Goal: Transaction & Acquisition: Register for event/course

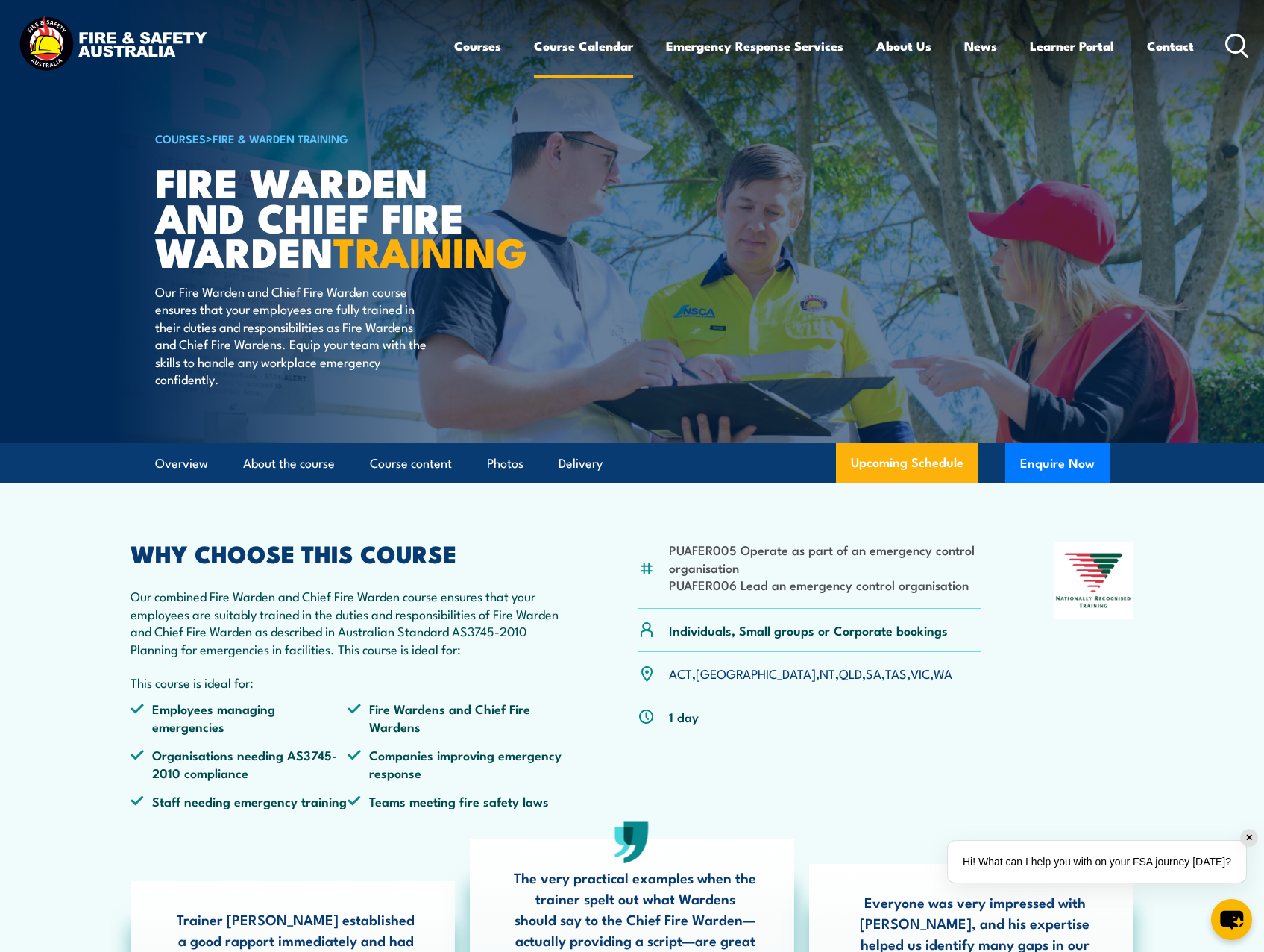
click at [579, 50] on link "Course Calendar" at bounding box center [583, 45] width 99 height 39
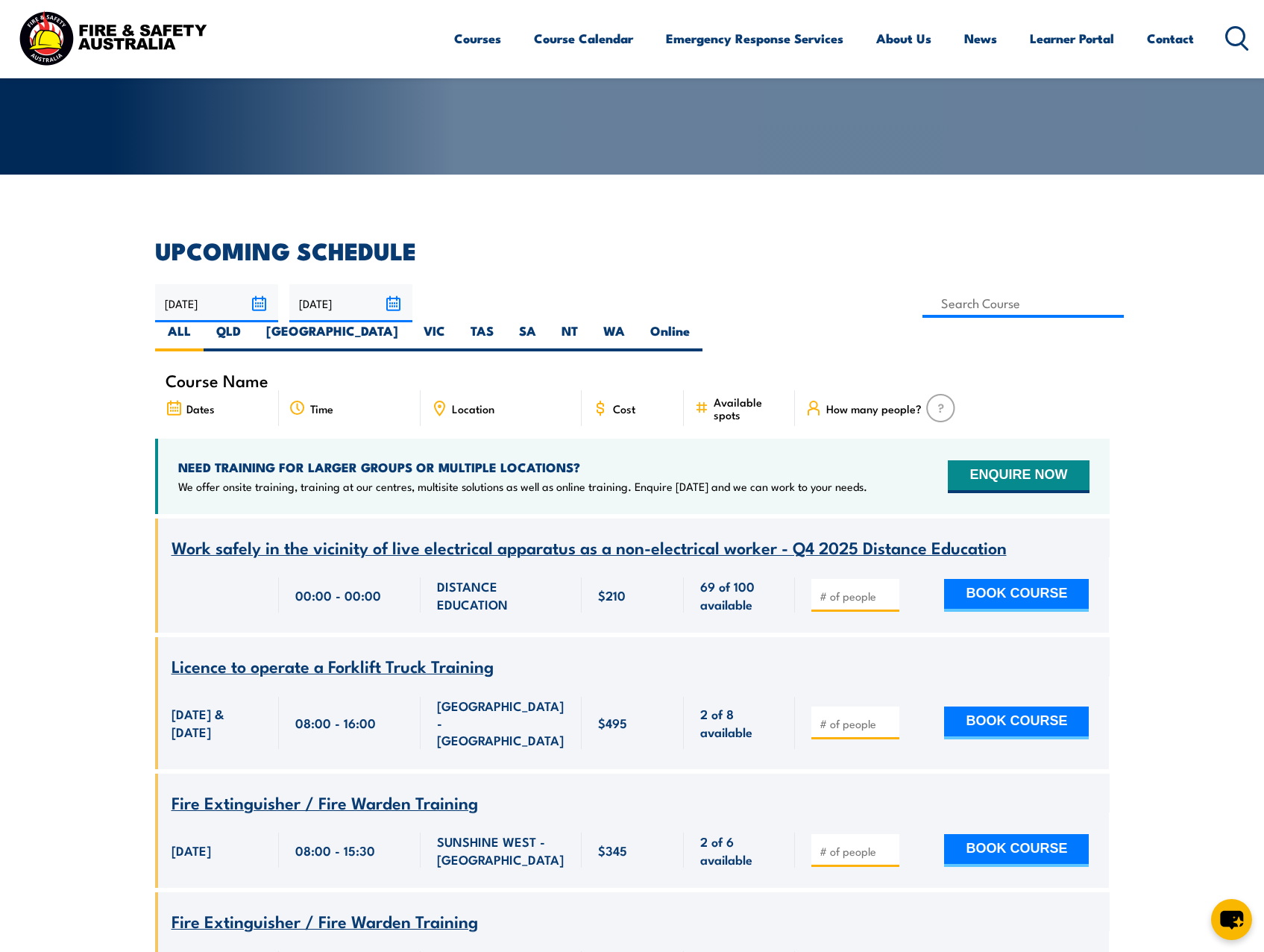
scroll to position [224, 0]
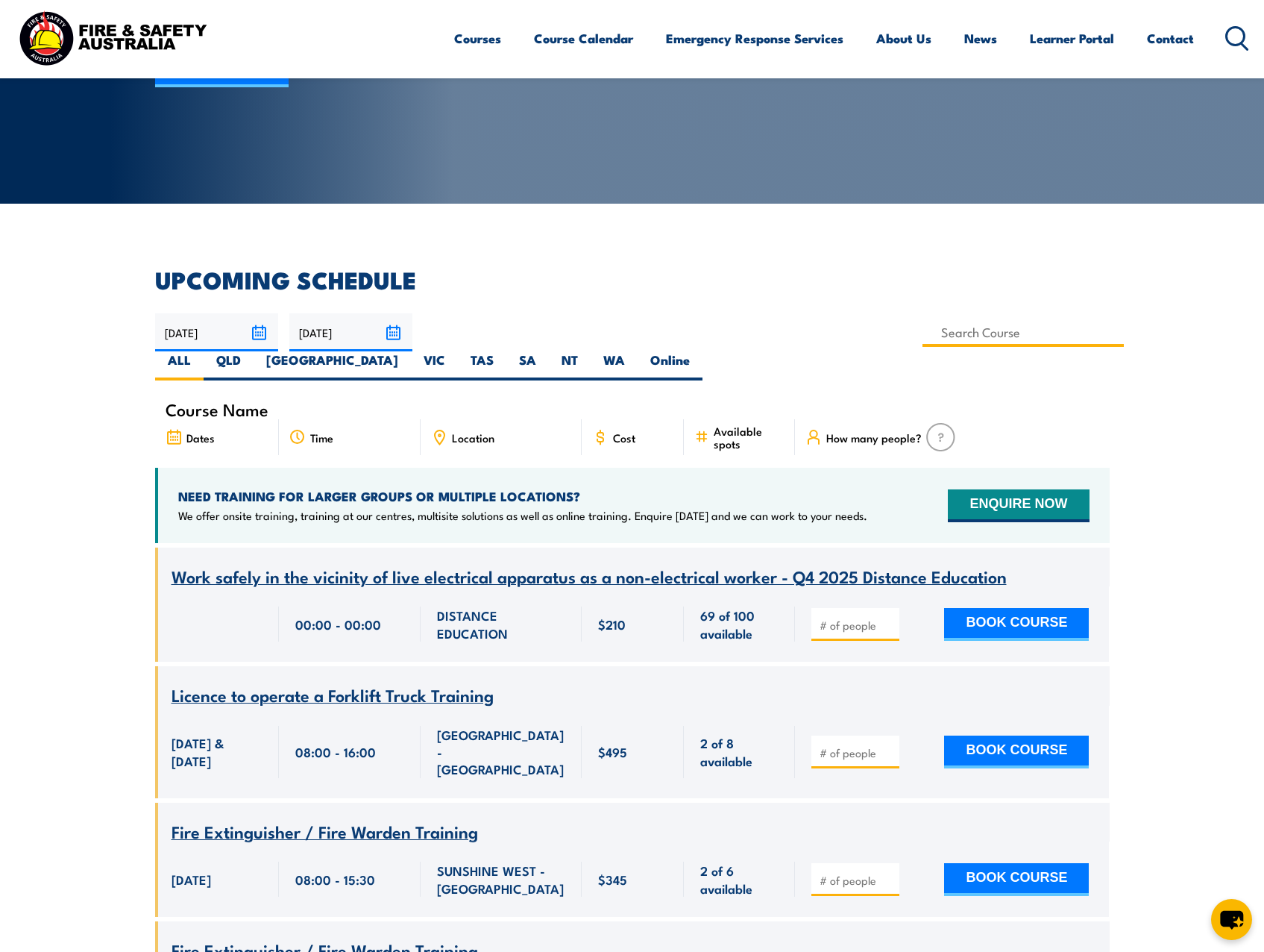
click at [923, 332] on input at bounding box center [1024, 332] width 202 height 29
type input "Fire Safety Officer (NSW) Training"
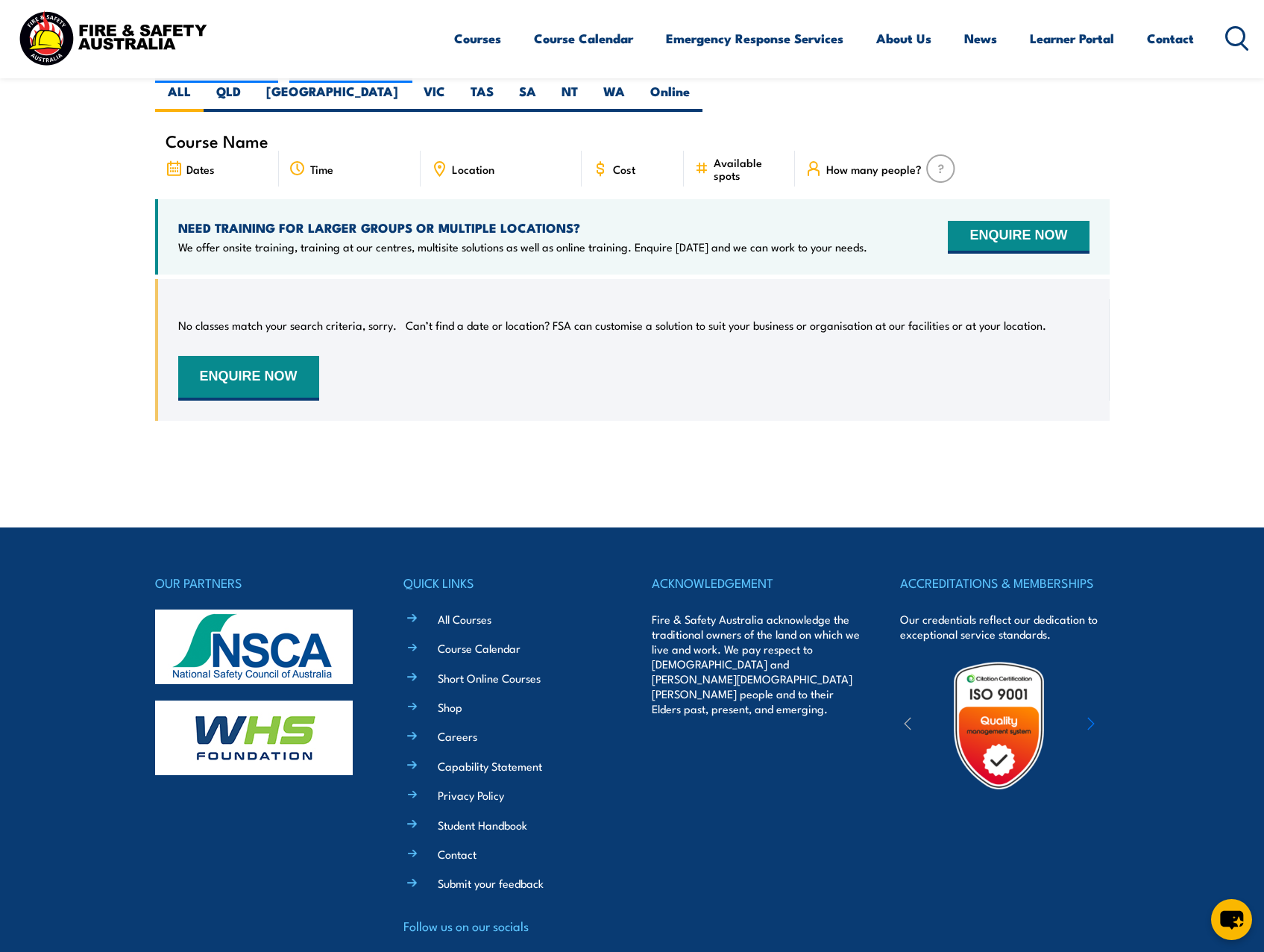
click at [438, 160] on icon at bounding box center [439, 168] width 16 height 16
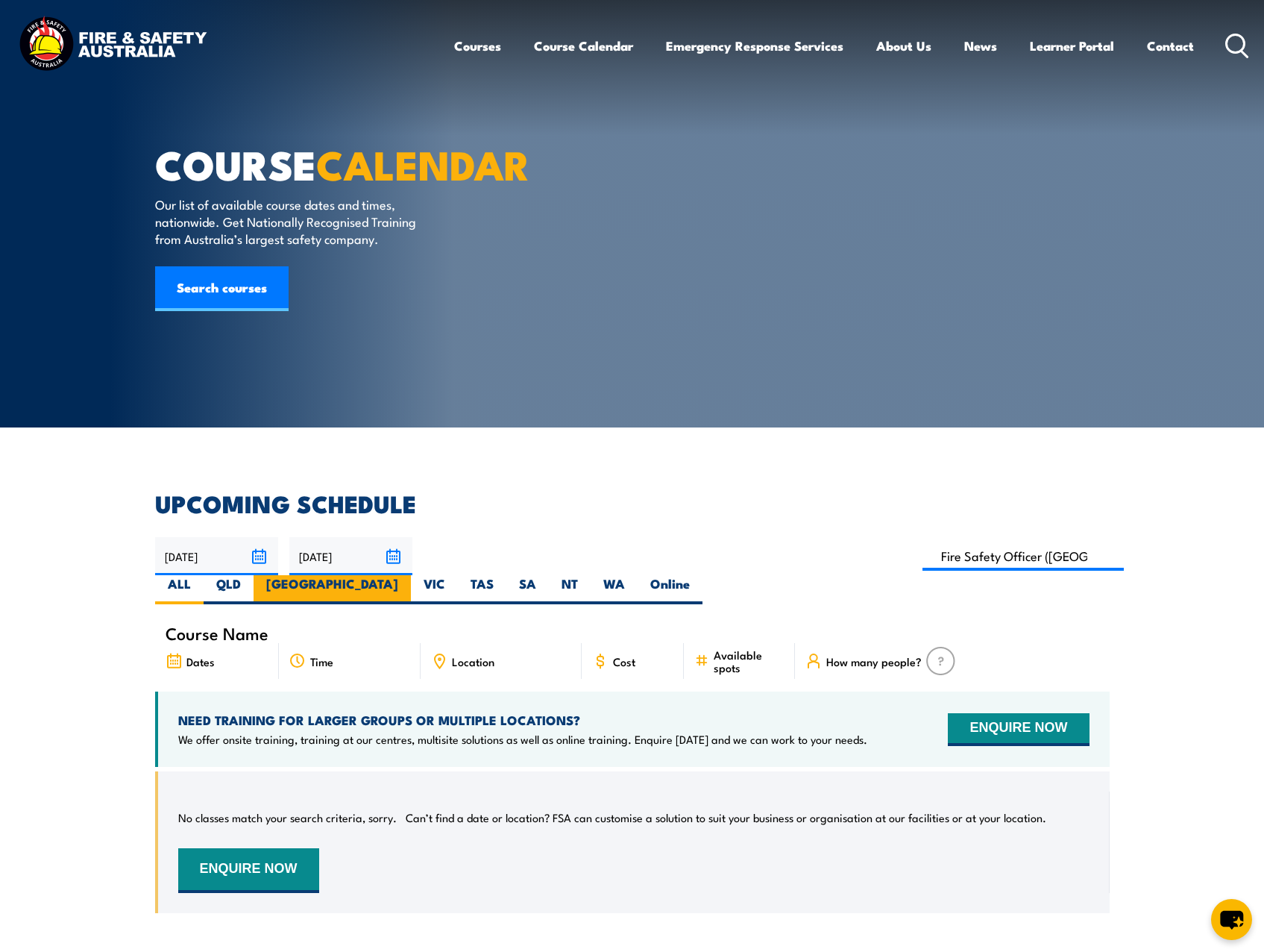
click at [411, 575] on label "[GEOGRAPHIC_DATA]" at bounding box center [332, 589] width 158 height 29
click at [408, 575] on input "[GEOGRAPHIC_DATA]" at bounding box center [403, 580] width 10 height 10
radio input "true"
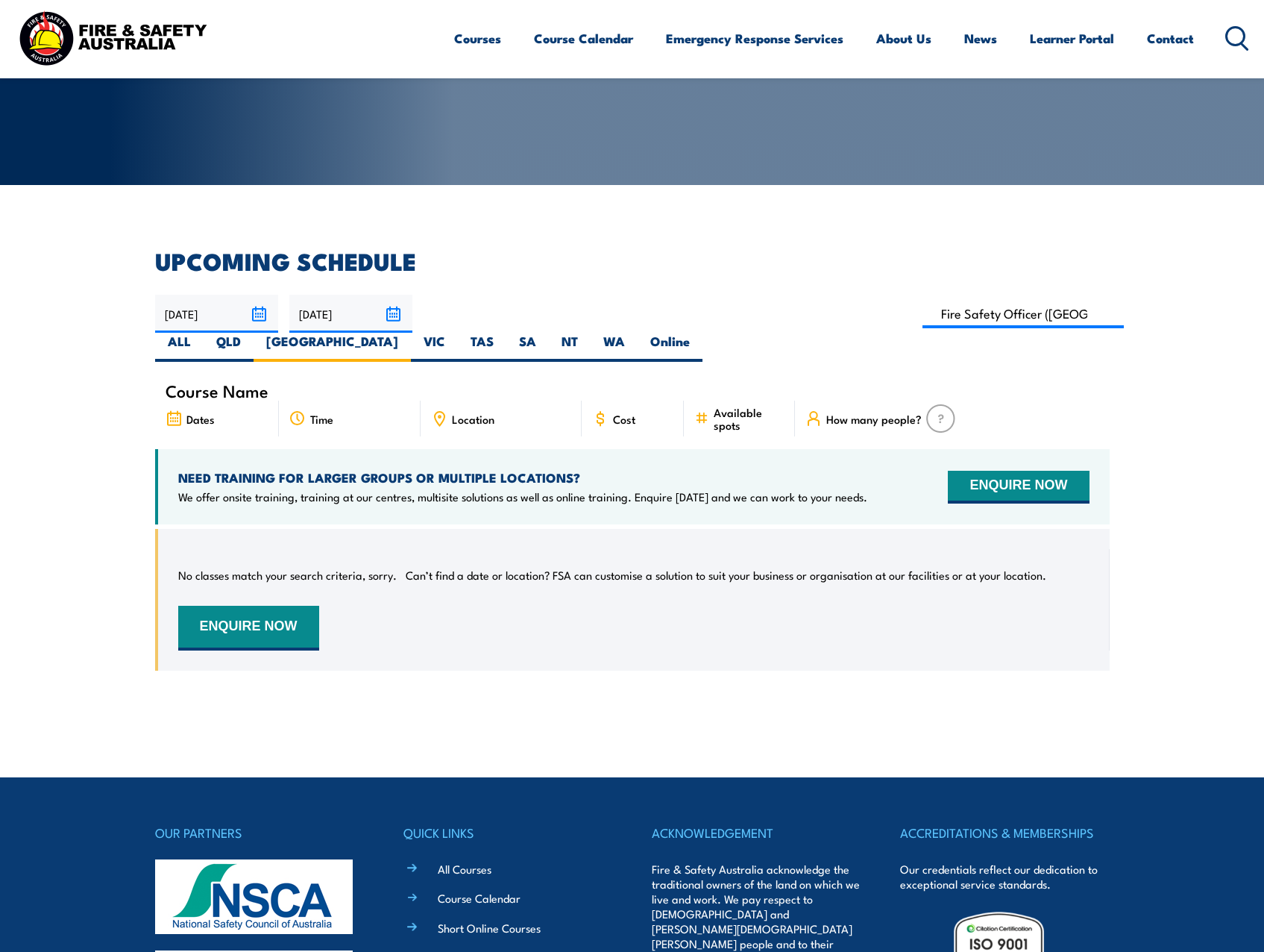
scroll to position [119, 0]
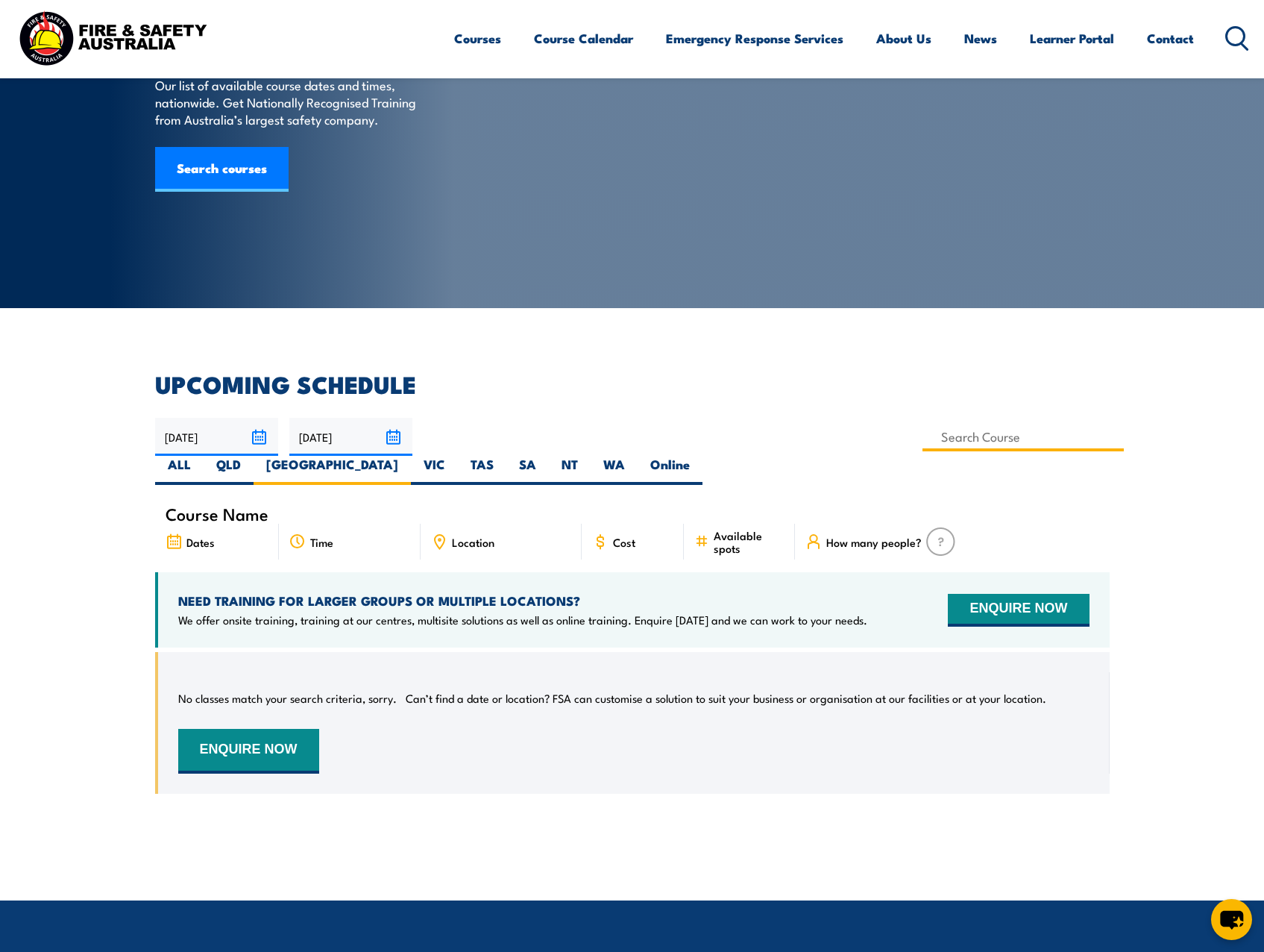
click at [923, 438] on input at bounding box center [1024, 437] width 202 height 29
type input "Fire Warden / Chief Fire Warden Training"
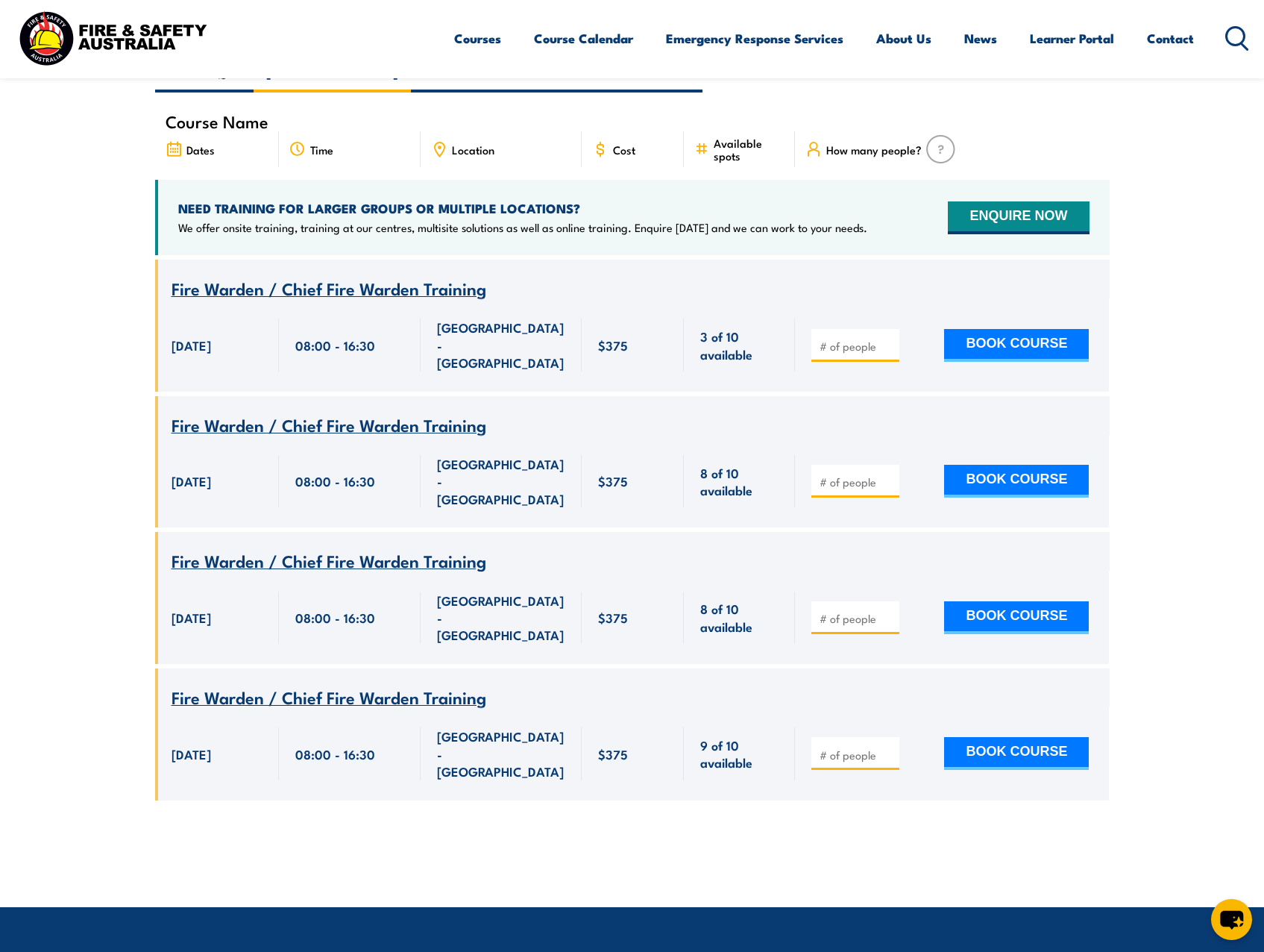
scroll to position [425, 0]
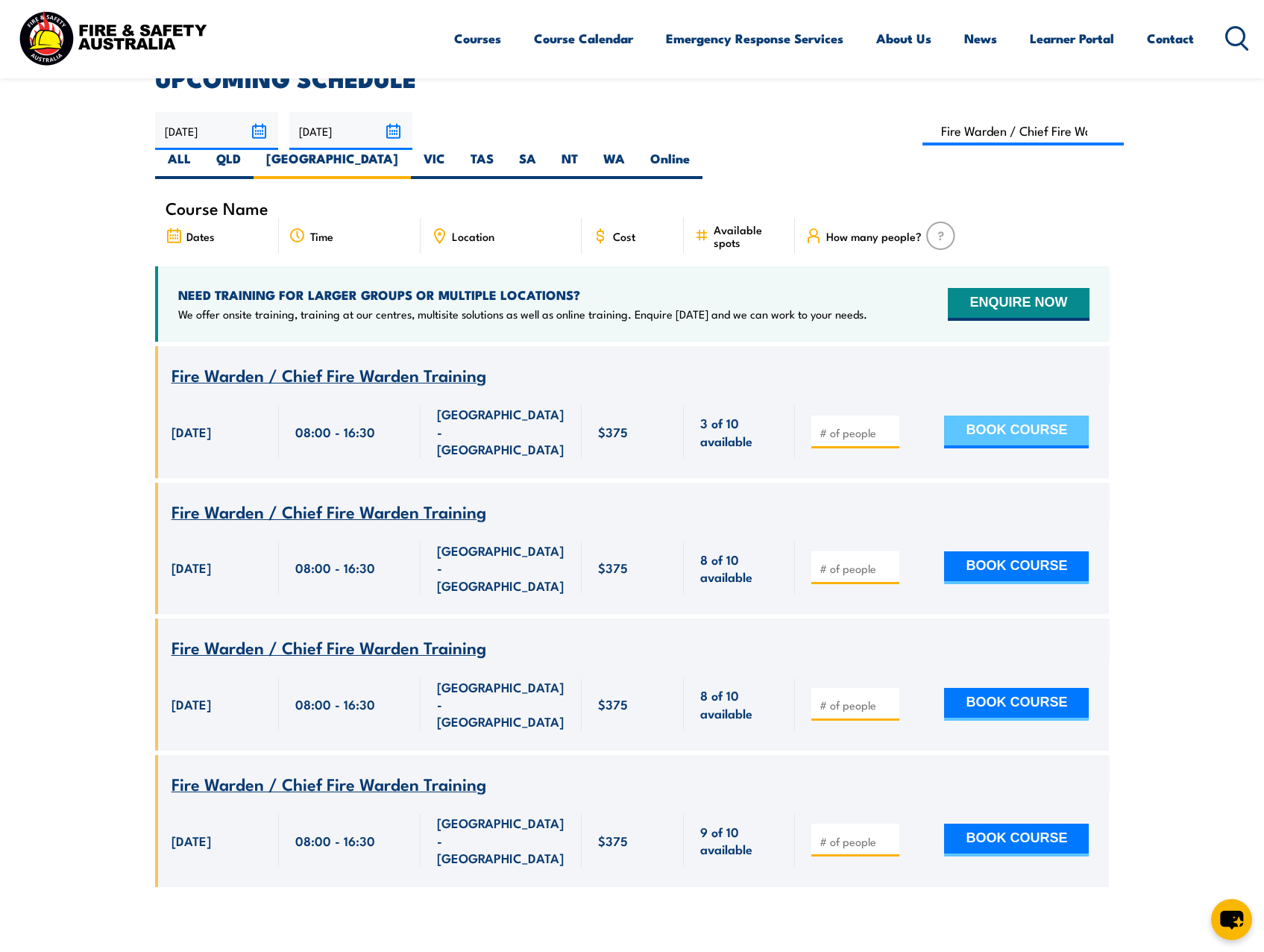
click at [1019, 416] on button "BOOK COURSE" at bounding box center [1016, 432] width 145 height 33
type input "1"
click at [1031, 421] on div "1 BOOK COURSE" at bounding box center [952, 431] width 314 height 92
click at [1036, 416] on button "BOOK COURSE" at bounding box center [1016, 432] width 145 height 33
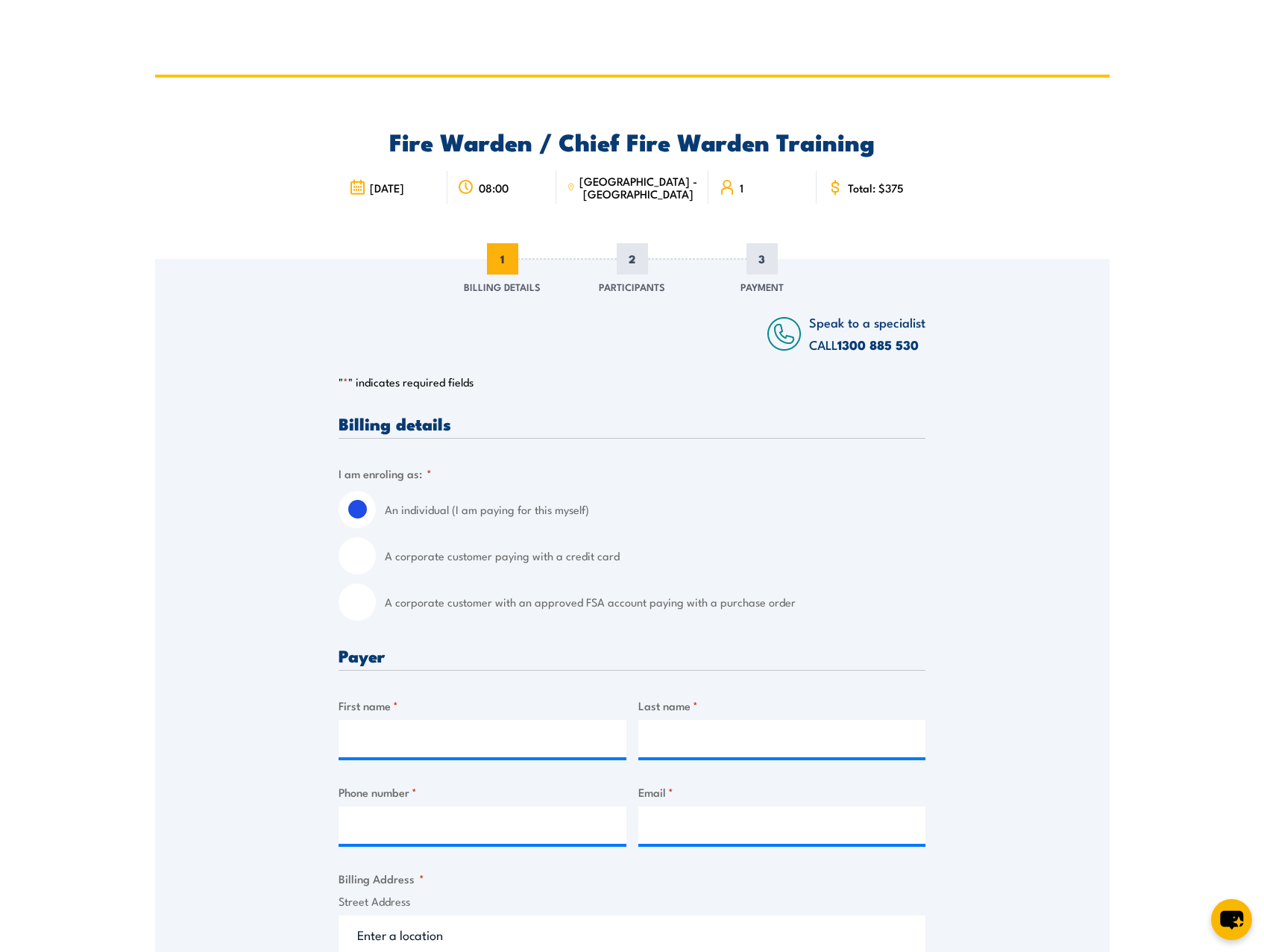
click at [573, 191] on icon at bounding box center [571, 187] width 5 height 6
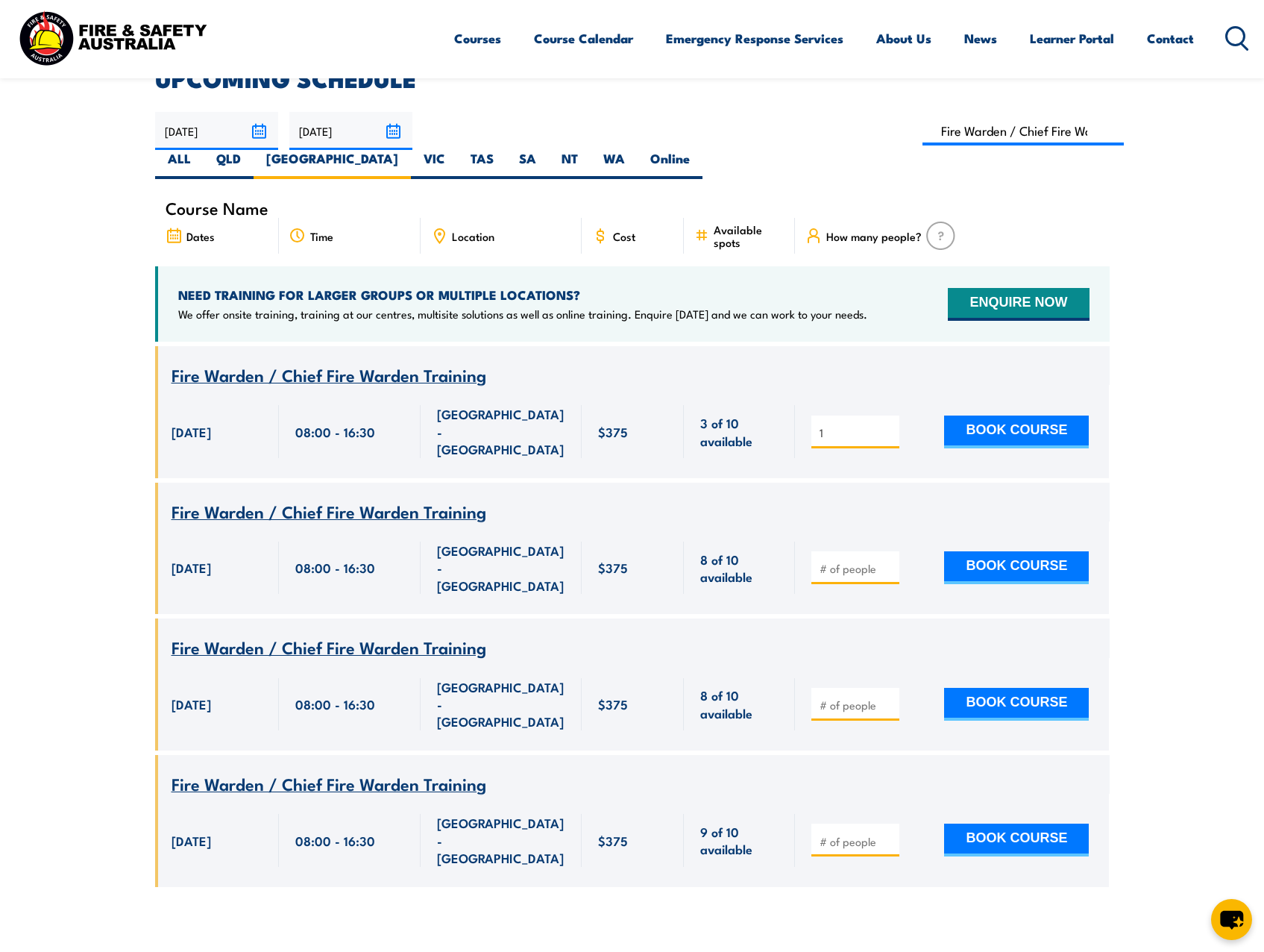
click at [466, 230] on span "Location" at bounding box center [473, 236] width 43 height 13
click at [449, 218] on div "Location" at bounding box center [501, 236] width 161 height 36
click at [439, 232] on icon at bounding box center [439, 233] width 2 height 2
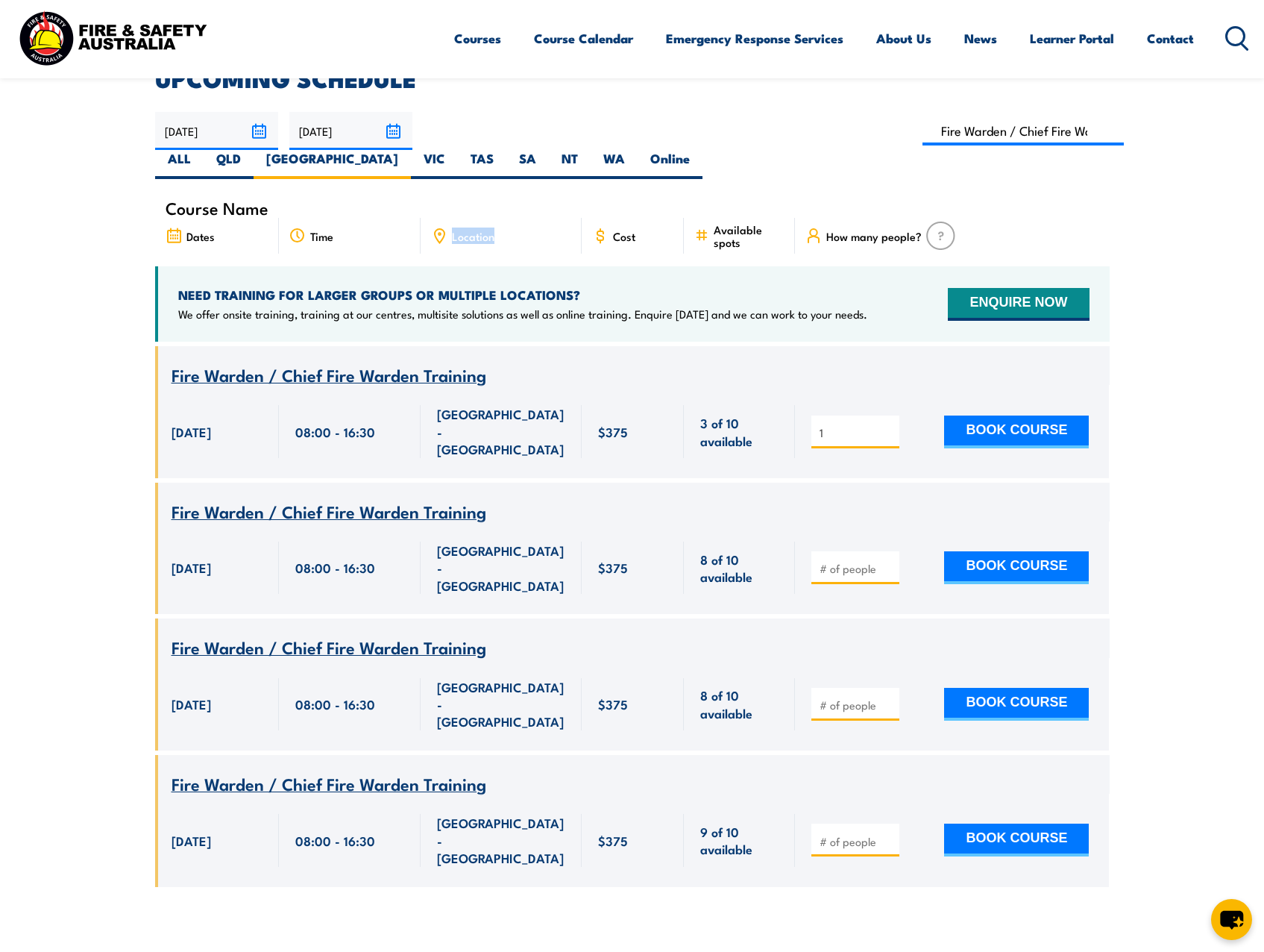
drag, startPoint x: 439, startPoint y: 207, endPoint x: 485, endPoint y: 216, distance: 46.9
click at [485, 218] on div "Location" at bounding box center [501, 236] width 161 height 36
click at [851, 425] on input "1" at bounding box center [857, 433] width 75 height 15
click at [1175, 184] on section "UPCOMING SCHEDULE [DATE] [DATE]" at bounding box center [632, 487] width 1264 height 842
